Goal: Information Seeking & Learning: Learn about a topic

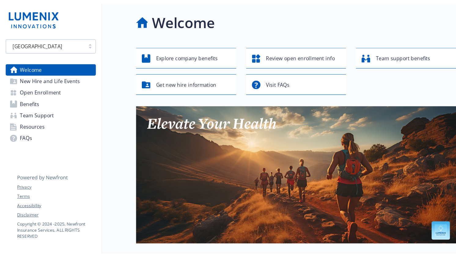
scroll to position [93, 0]
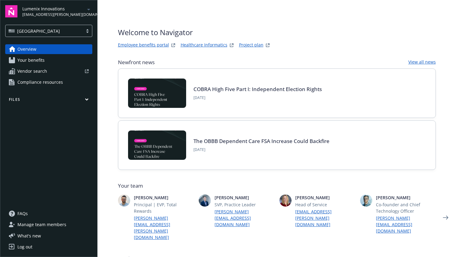
click at [58, 78] on span "Compliance resources" at bounding box center [40, 82] width 46 height 10
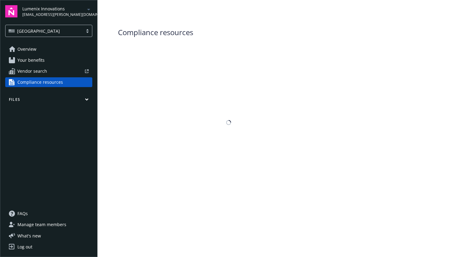
click at [56, 50] on link "Overview" at bounding box center [48, 49] width 87 height 10
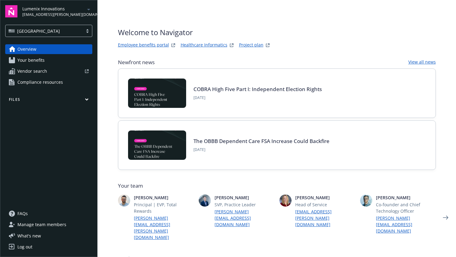
click at [67, 67] on link "Vendor search" at bounding box center [48, 71] width 87 height 10
click at [42, 62] on span "Your benefits" at bounding box center [30, 60] width 27 height 10
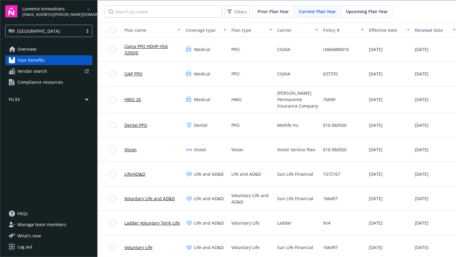
click at [14, 86] on link "Compliance resources" at bounding box center [48, 82] width 87 height 10
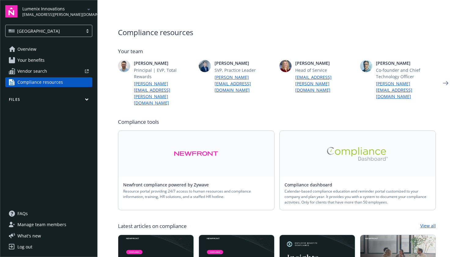
click at [41, 54] on div "Overview Your benefits Vendor search Compliance resources" at bounding box center [48, 65] width 87 height 43
click at [41, 51] on link "Overview" at bounding box center [48, 49] width 87 height 10
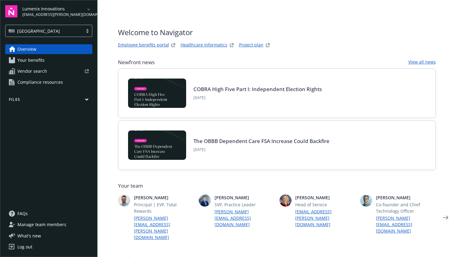
click at [194, 45] on link "Healthcare Informatics" at bounding box center [204, 45] width 47 height 7
drag, startPoint x: 397, startPoint y: 119, endPoint x: 274, endPoint y: 44, distance: 143.6
click at [285, 43] on div "Welcome to Navigator Employee benefits portal Healthcare Informatics Project pl…" at bounding box center [277, 38] width 318 height 22
click at [432, 62] on link "View all news" at bounding box center [423, 62] width 28 height 7
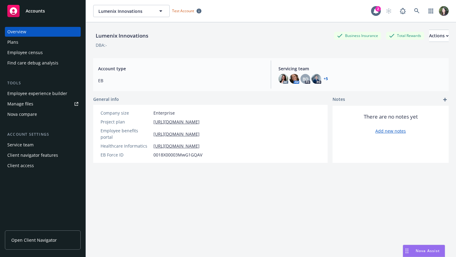
click at [182, 51] on div "Lumenix Innovations Business Insurance Total Rewards Actions DBA: -" at bounding box center [271, 37] width 356 height 31
